Goal: Register for event/course

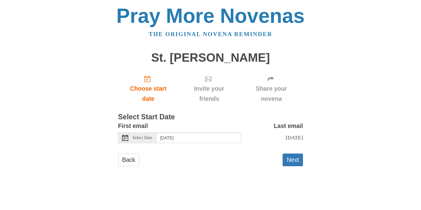
click at [126, 136] on icon at bounding box center [125, 138] width 6 height 6
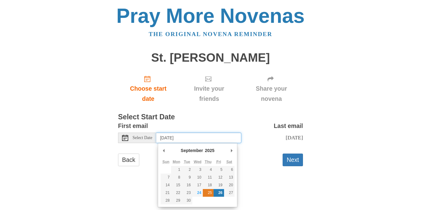
type input "Thursday, September 25th"
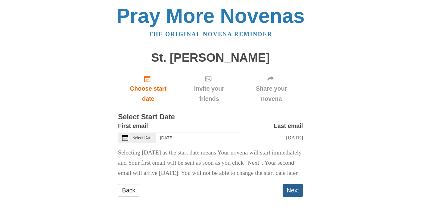
click at [296, 196] on button "Next" at bounding box center [293, 190] width 20 height 13
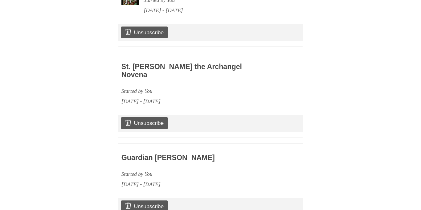
scroll to position [697, 0]
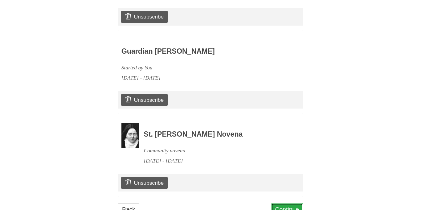
click at [292, 203] on link "Continue" at bounding box center [287, 209] width 32 height 13
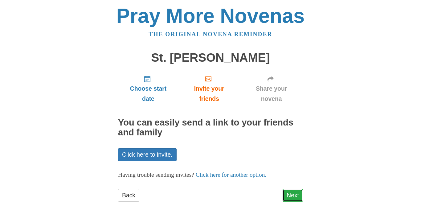
click at [292, 192] on link "Next" at bounding box center [293, 195] width 20 height 13
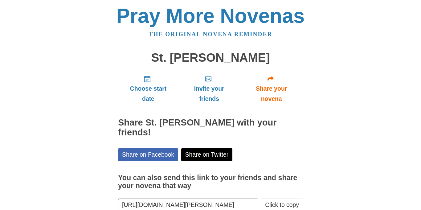
scroll to position [38, 0]
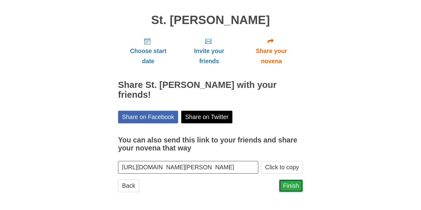
click at [298, 188] on link "Finish" at bounding box center [291, 186] width 24 height 13
